Goal: Information Seeking & Learning: Understand process/instructions

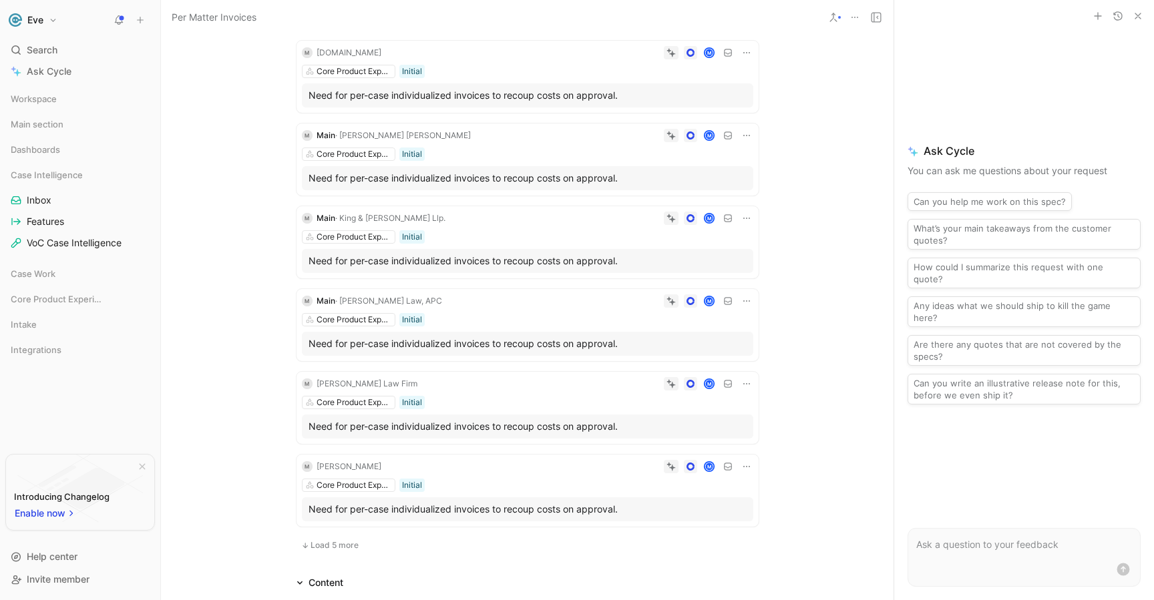
scroll to position [226, 0]
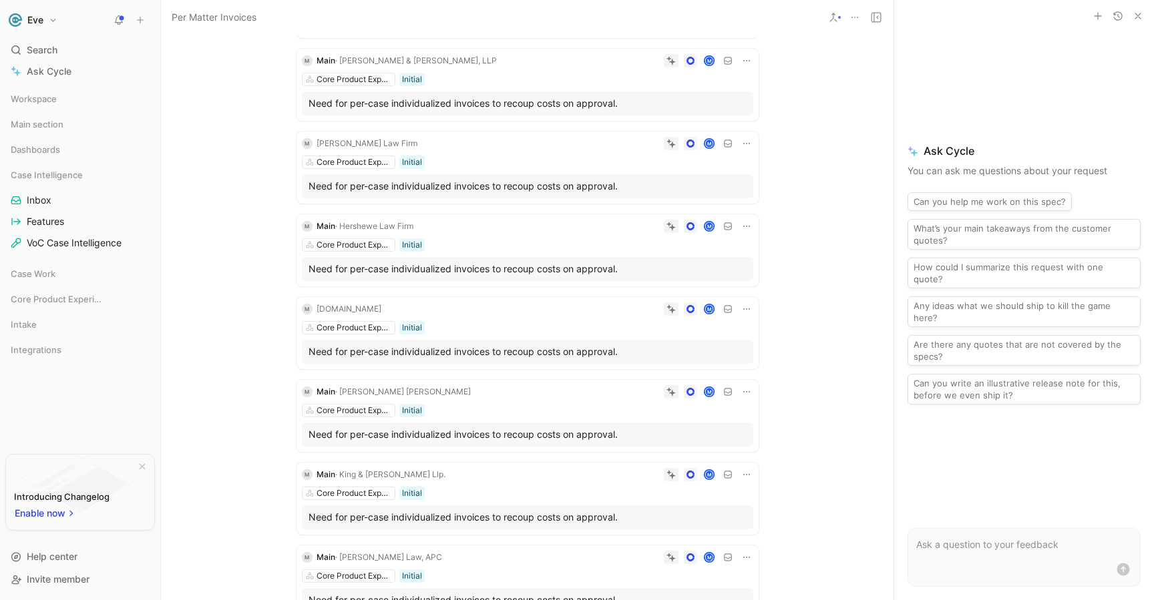
click at [435, 320] on div "M [DOMAIN_NAME] M Core Product Experience Initial Need for per-case individuali…" at bounding box center [528, 333] width 462 height 72
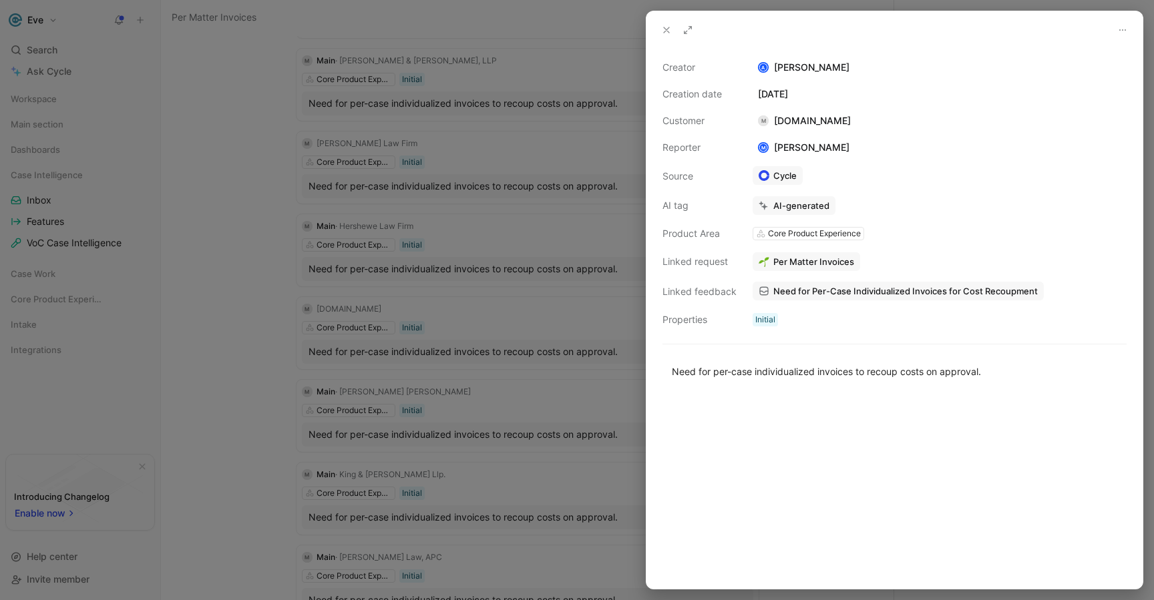
click at [237, 331] on div at bounding box center [577, 300] width 1154 height 600
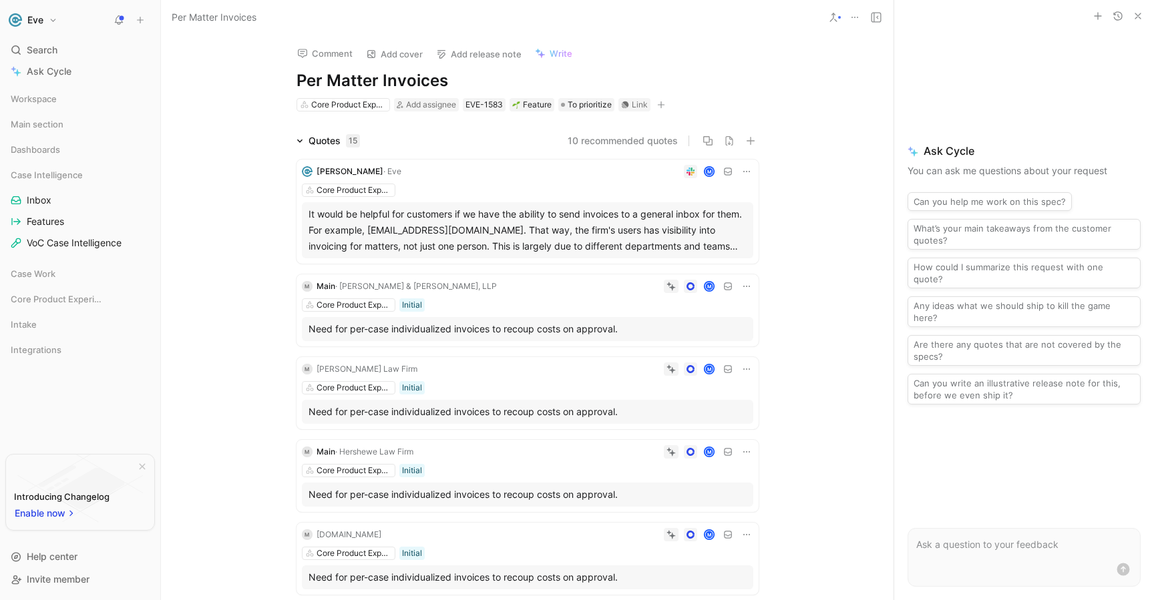
click at [381, 237] on div "It would be helpful for customers if we have the ability to send invoices to a …" at bounding box center [528, 230] width 438 height 48
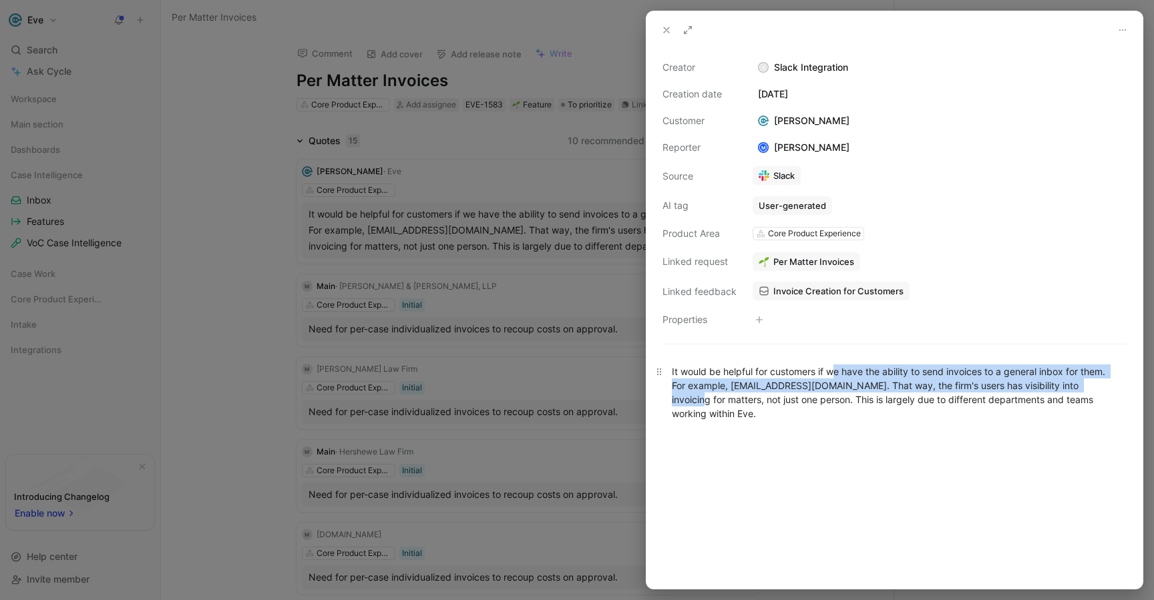
drag, startPoint x: 958, startPoint y: 374, endPoint x: 1107, endPoint y: 381, distance: 149.8
click at [1107, 381] on div "It would be helpful for customers if we have the ability to send invoices to a …" at bounding box center [895, 393] width 446 height 56
drag, startPoint x: 690, startPoint y: 383, endPoint x: 960, endPoint y: 387, distance: 269.9
click at [960, 387] on div "It would be helpful for customers if we have the ability to send invoices to a …" at bounding box center [895, 393] width 446 height 56
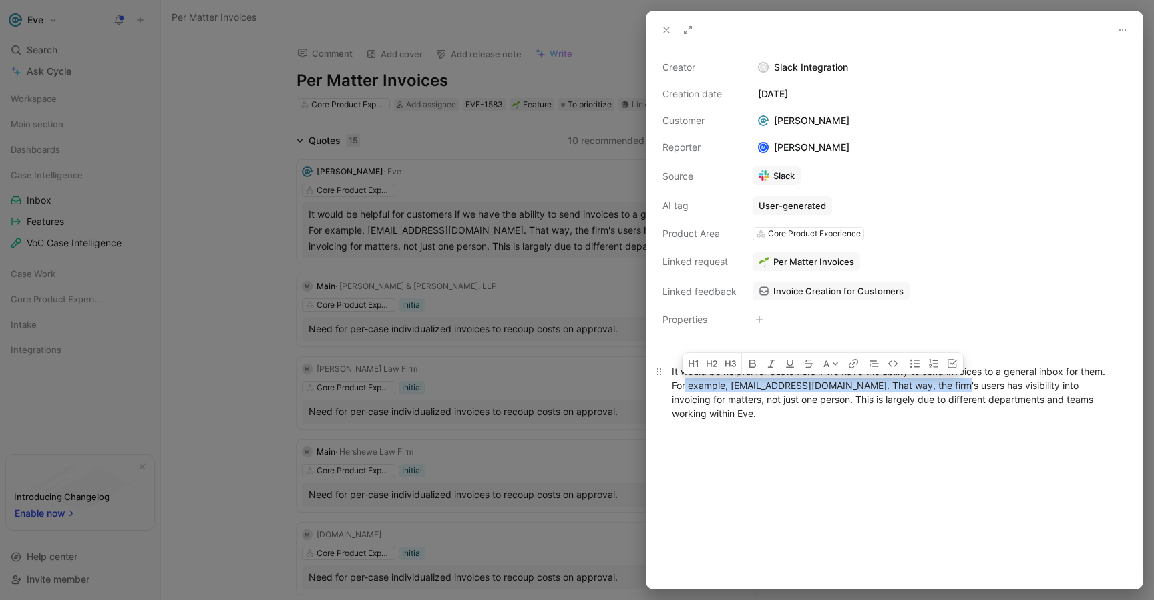
click at [960, 387] on div "It would be helpful for customers if we have the ability to send invoices to a …" at bounding box center [895, 393] width 446 height 56
click at [694, 393] on div "It would be helpful for customers if we have the ability to send invoices to a …" at bounding box center [895, 393] width 446 height 56
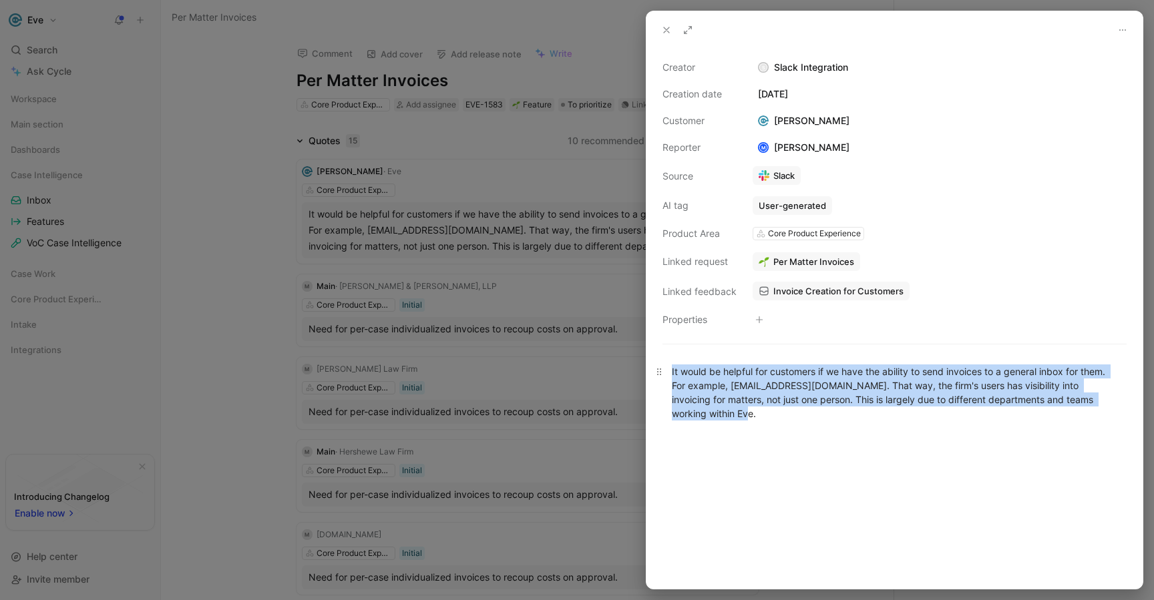
click at [694, 393] on div "It would be helpful for customers if we have the ability to send invoices to a …" at bounding box center [895, 393] width 446 height 56
copy div "It would be helpful for customers if we have the ability to send invoices to a …"
click at [1071, 410] on div "It would be helpful for customers if we have the ability to send invoices to a …" at bounding box center [895, 393] width 446 height 56
